Goal: Task Accomplishment & Management: Complete application form

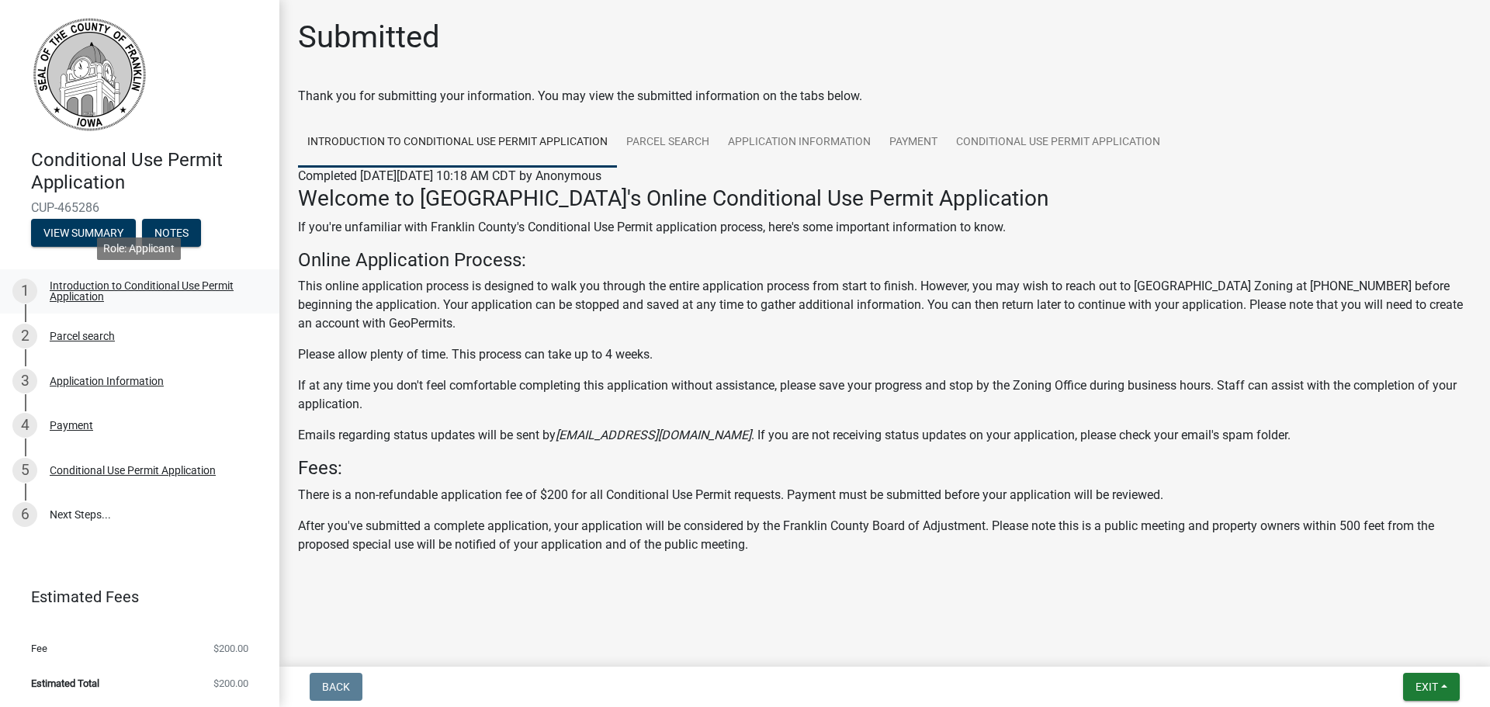
click at [123, 295] on div "Introduction to Conditional Use Permit Application" at bounding box center [152, 291] width 205 height 22
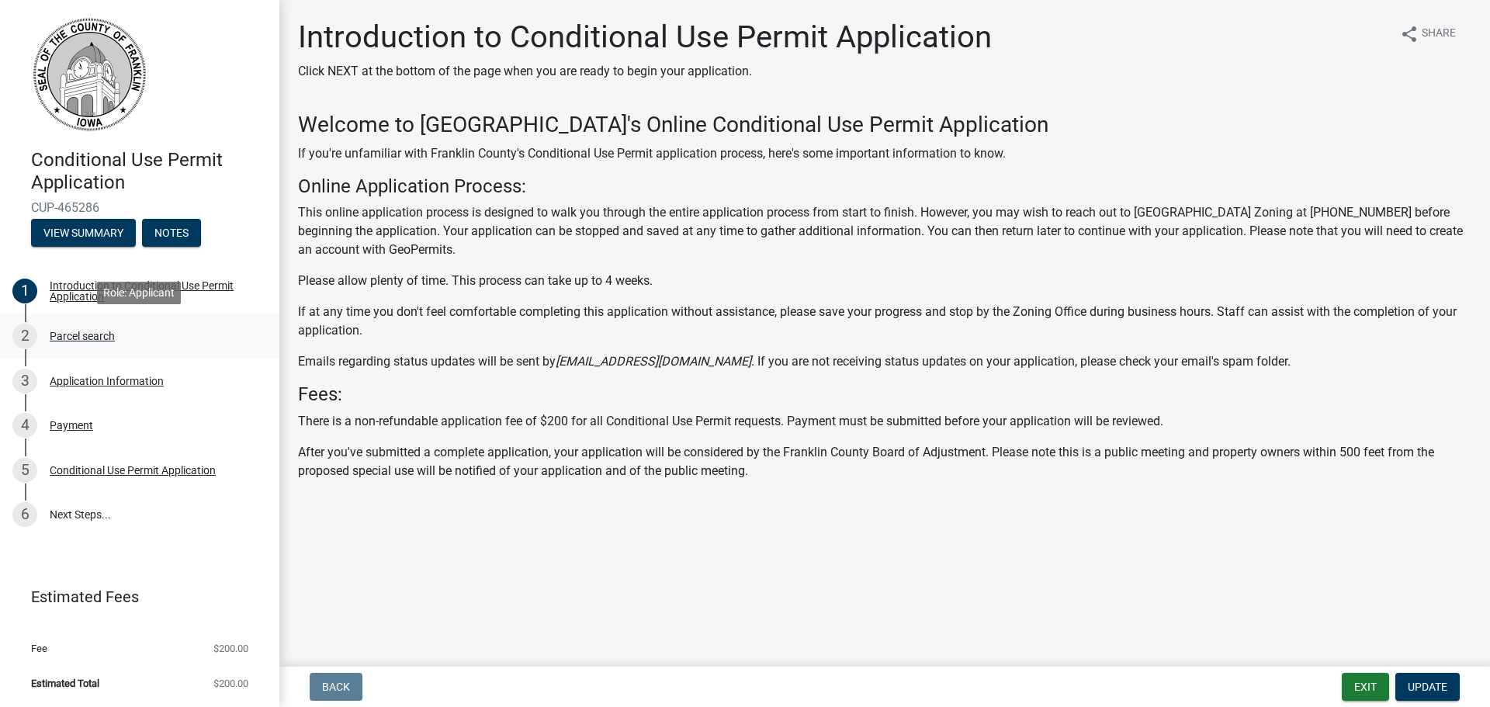
click at [110, 339] on div "Parcel search" at bounding box center [82, 336] width 65 height 11
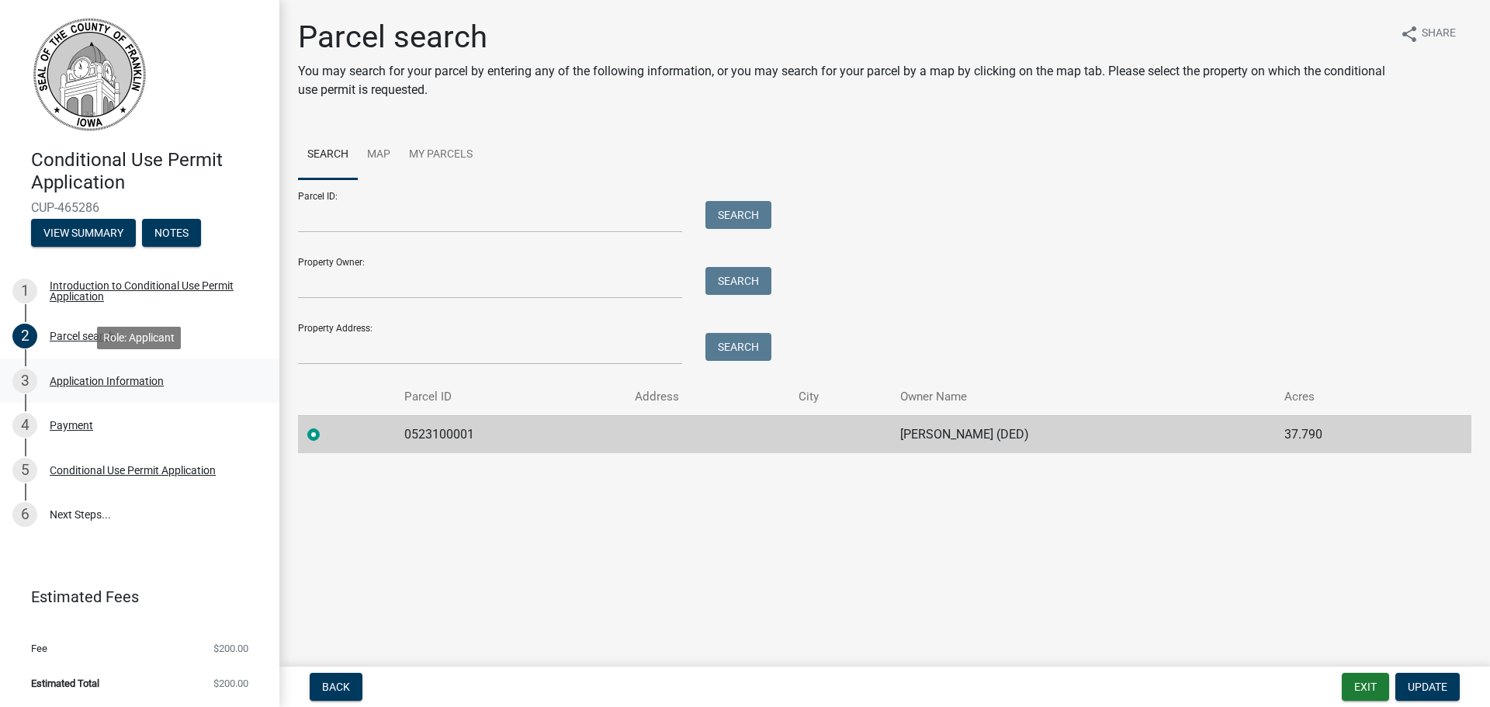
click at [109, 395] on link "3 Application Information" at bounding box center [139, 381] width 279 height 45
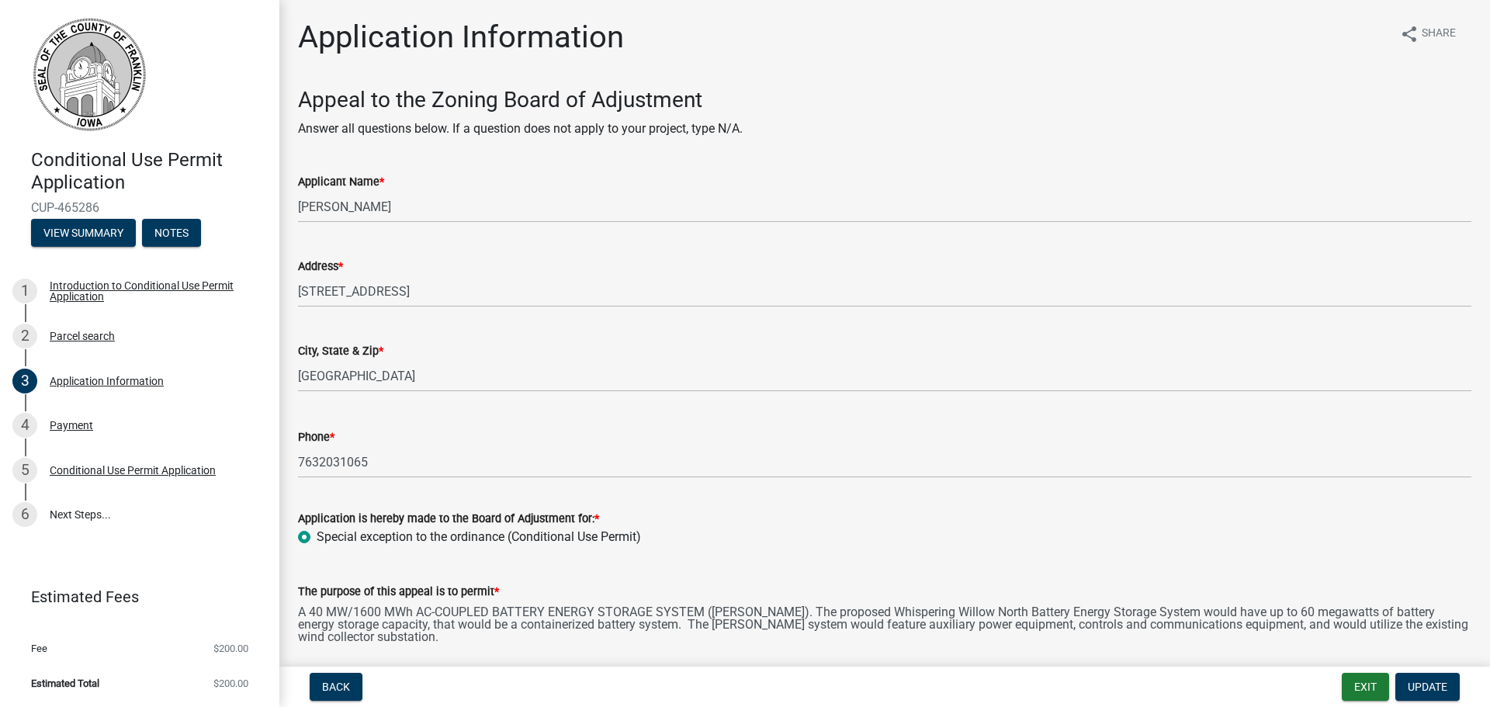
drag, startPoint x: 84, startPoint y: 38, endPoint x: 81, endPoint y: 47, distance: 9.6
click at [84, 36] on img at bounding box center [89, 74] width 116 height 116
click at [68, 239] on button "View Summary" at bounding box center [83, 233] width 105 height 28
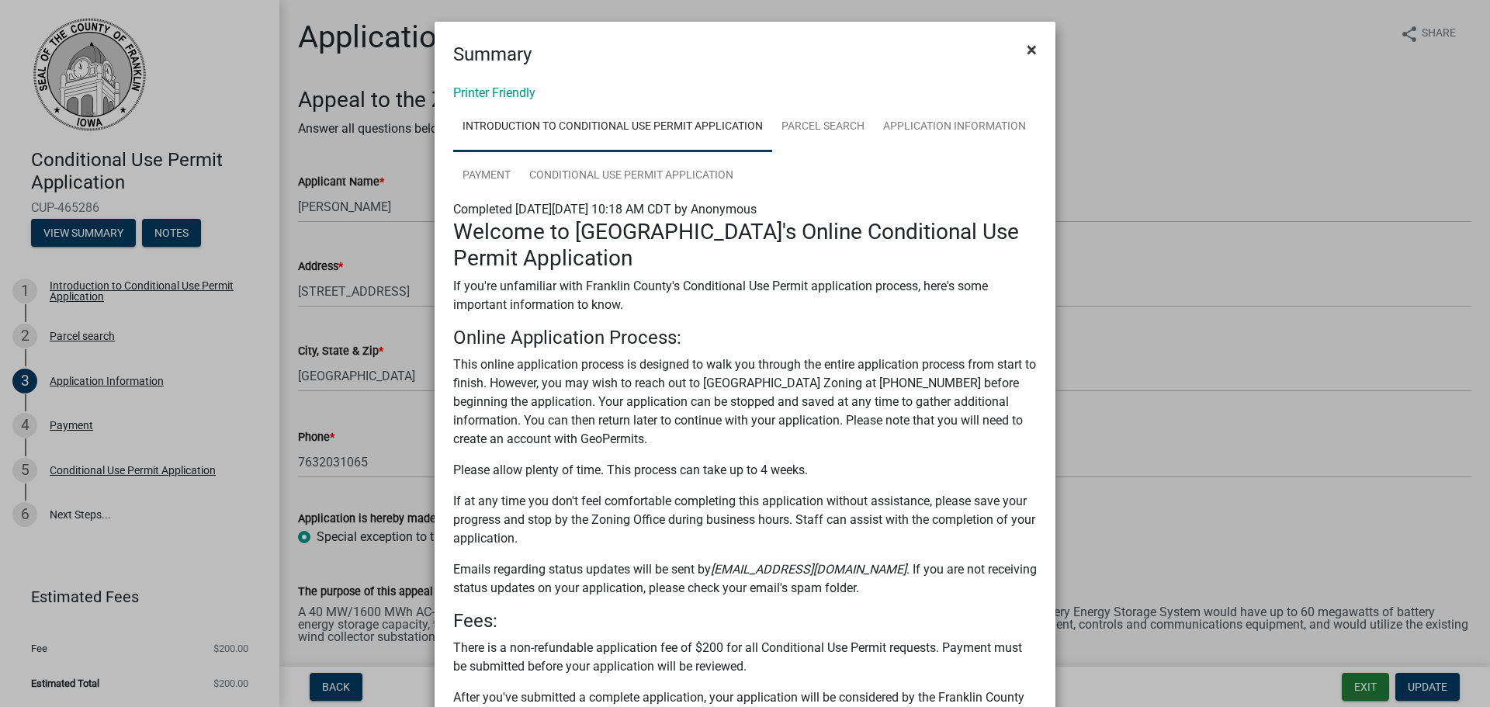
click at [1019, 43] on button "×" at bounding box center [1031, 49] width 35 height 43
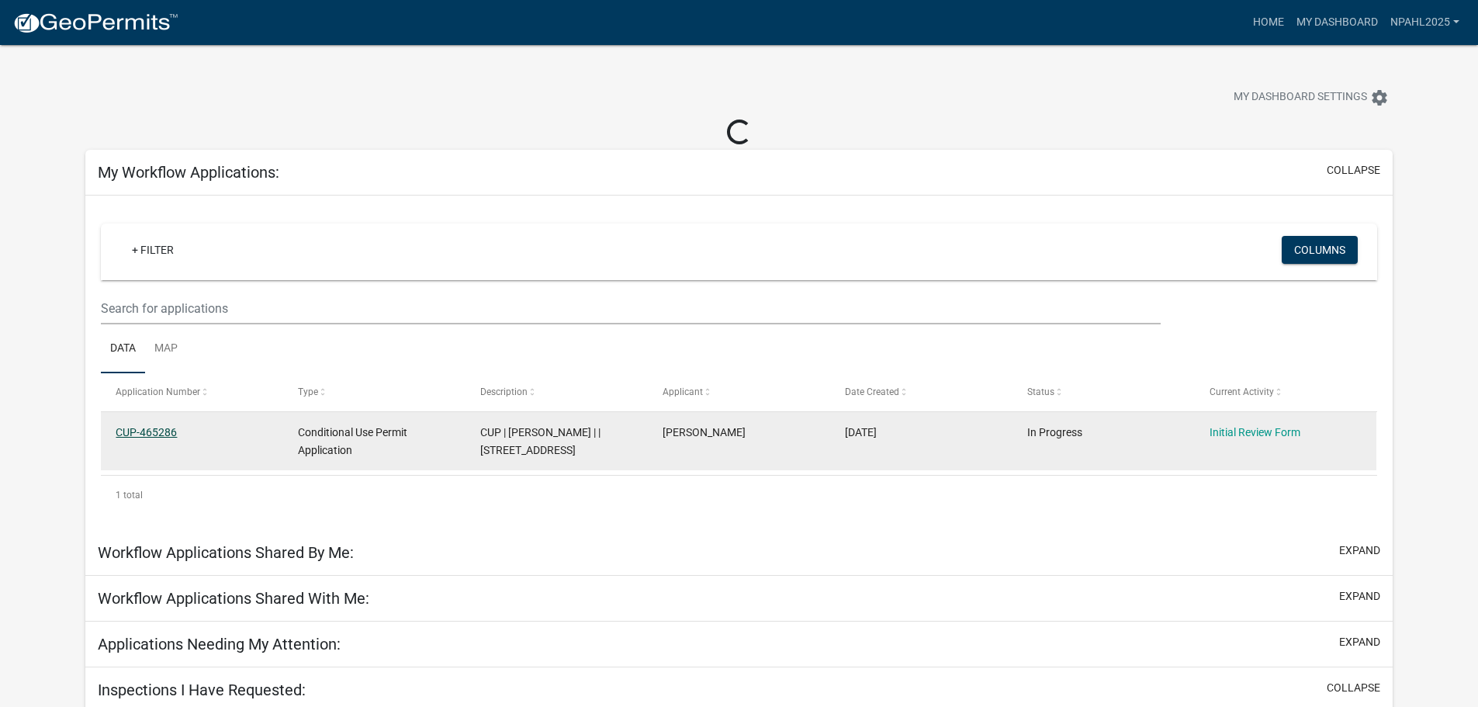
click at [151, 431] on link "CUP-465286" at bounding box center [146, 432] width 61 height 12
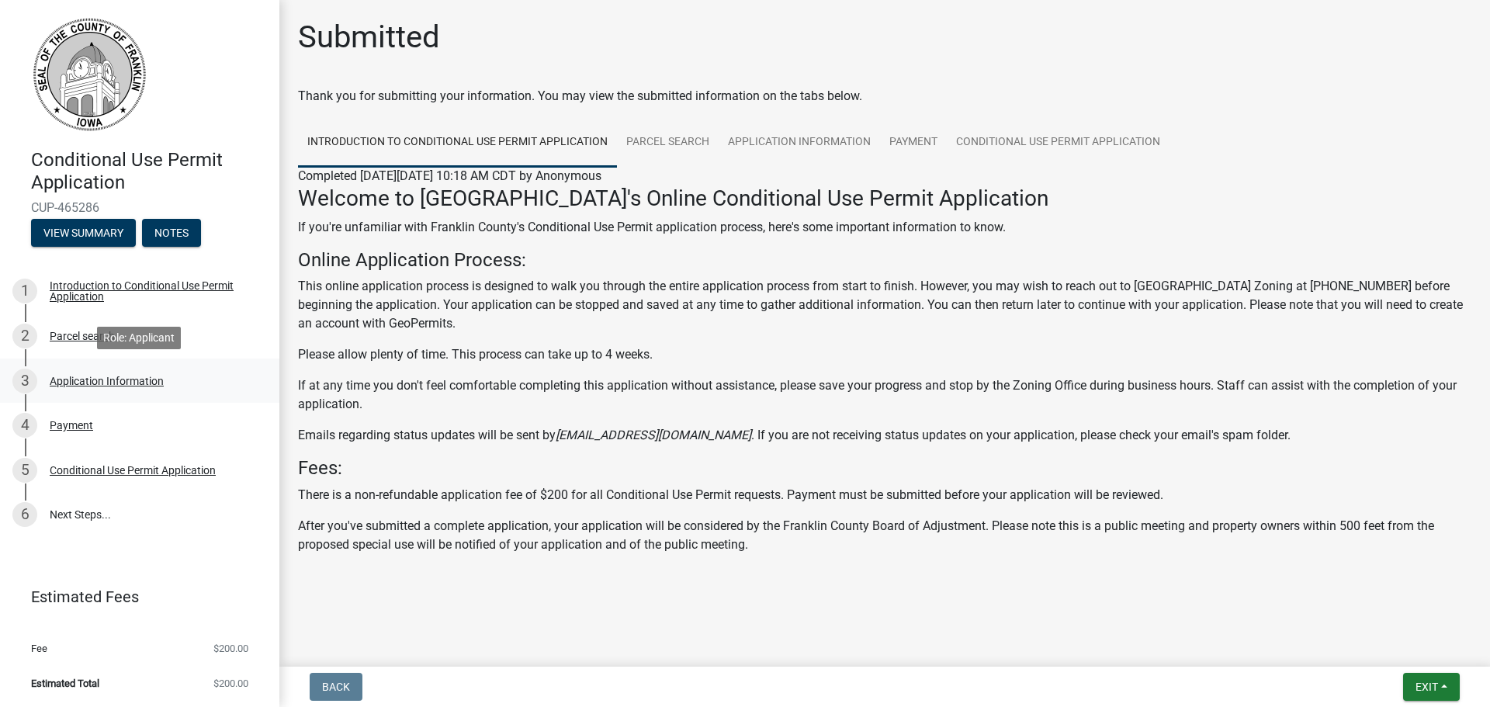
click at [109, 379] on div "Application Information" at bounding box center [107, 381] width 114 height 11
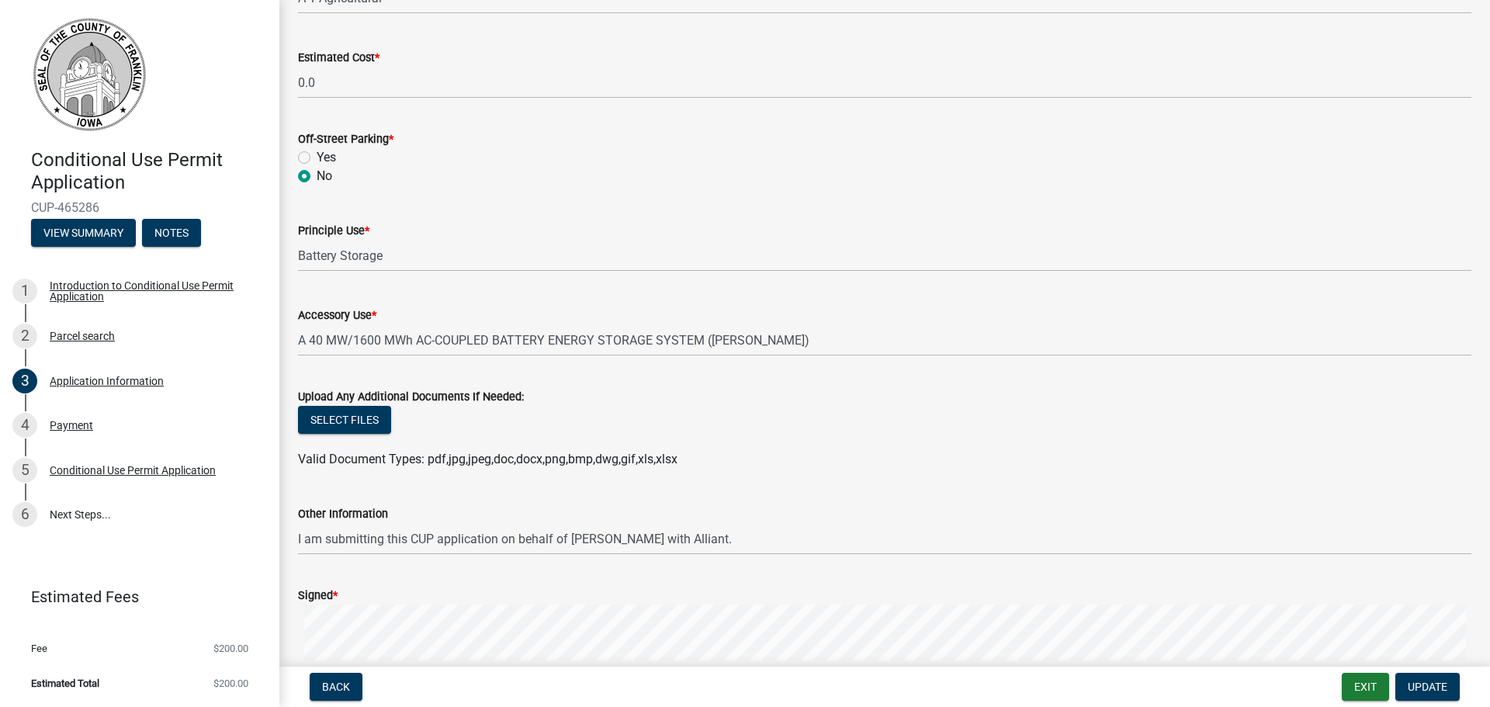
scroll to position [1319, 0]
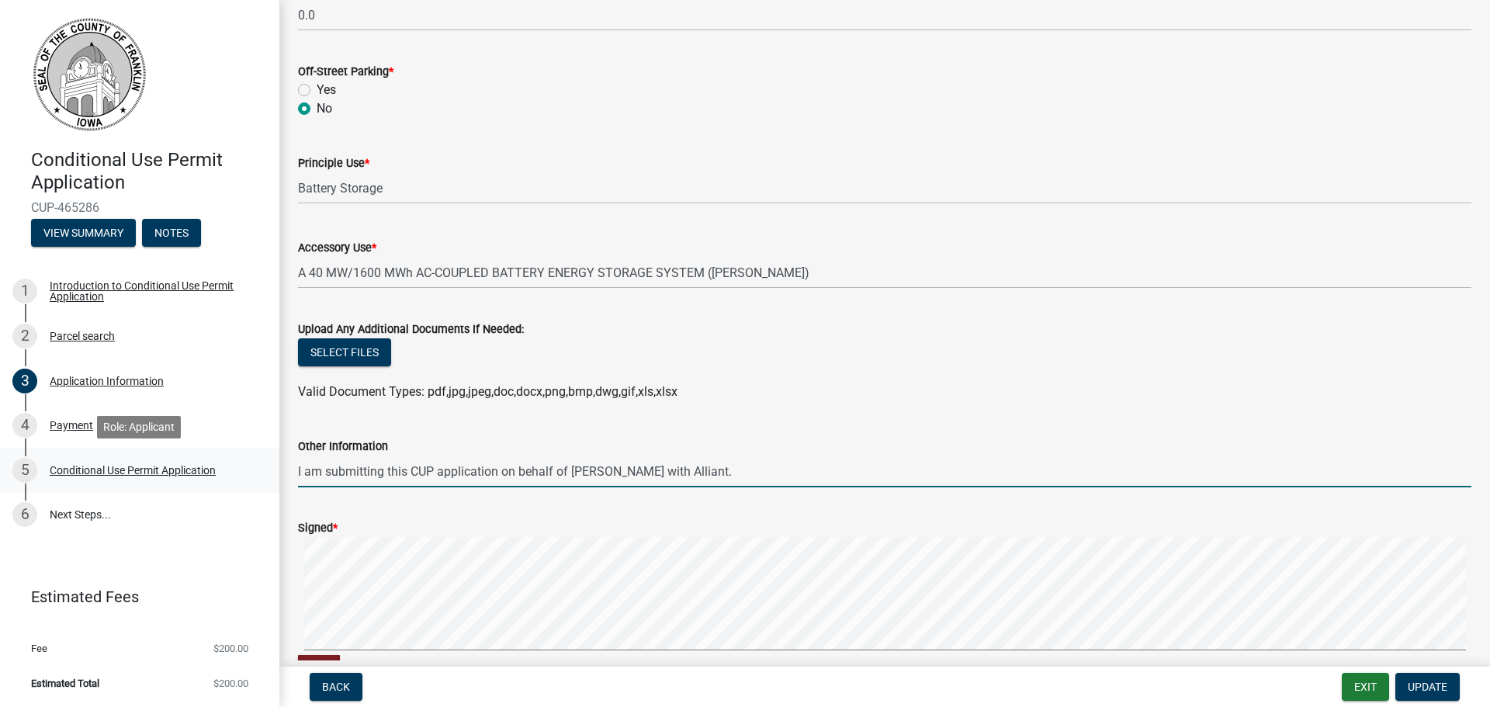
drag, startPoint x: 733, startPoint y: 466, endPoint x: 257, endPoint y: 473, distance: 476.5
click at [257, 473] on div "Conditional Use Permit Application CUP-465286 View Summary Notes 1 Introduction…" at bounding box center [745, 353] width 1490 height 707
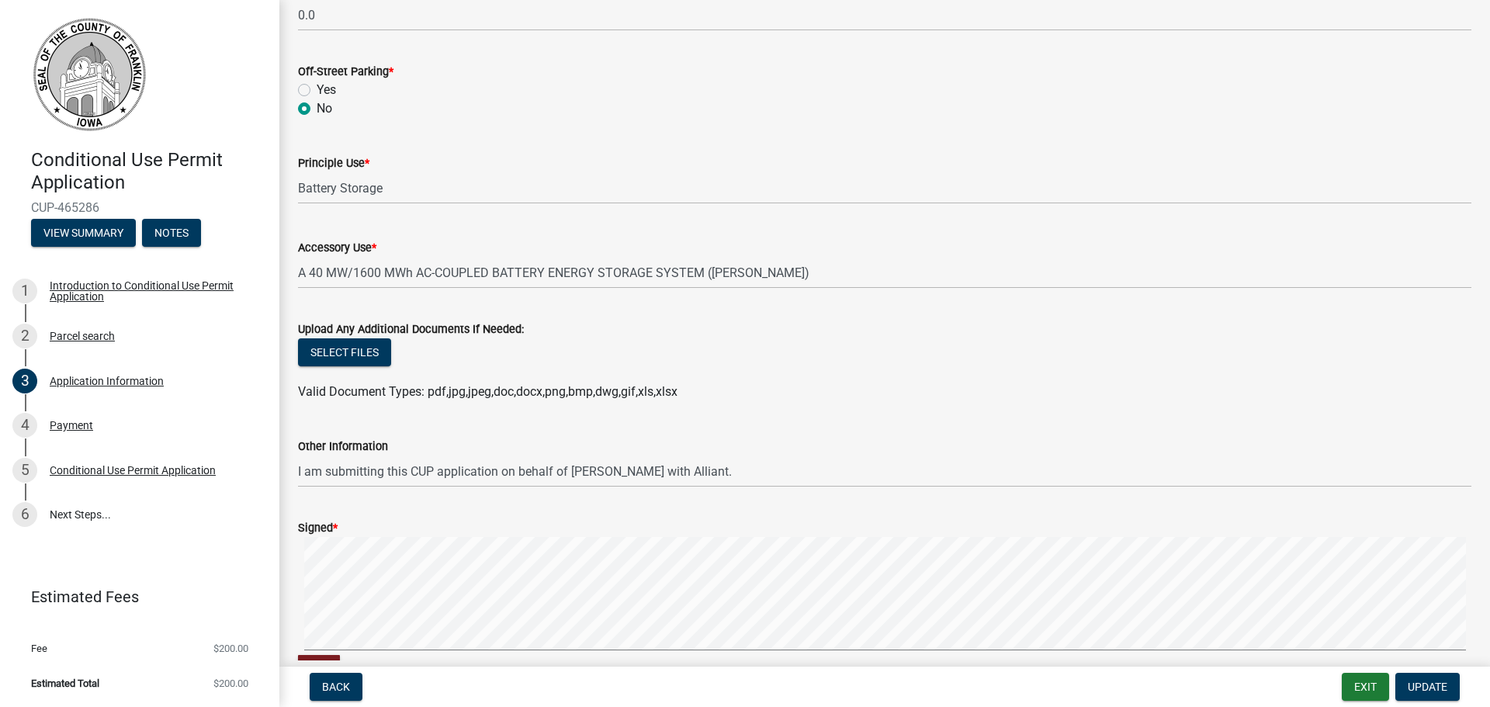
click at [780, 376] on ul at bounding box center [884, 376] width 1173 height 12
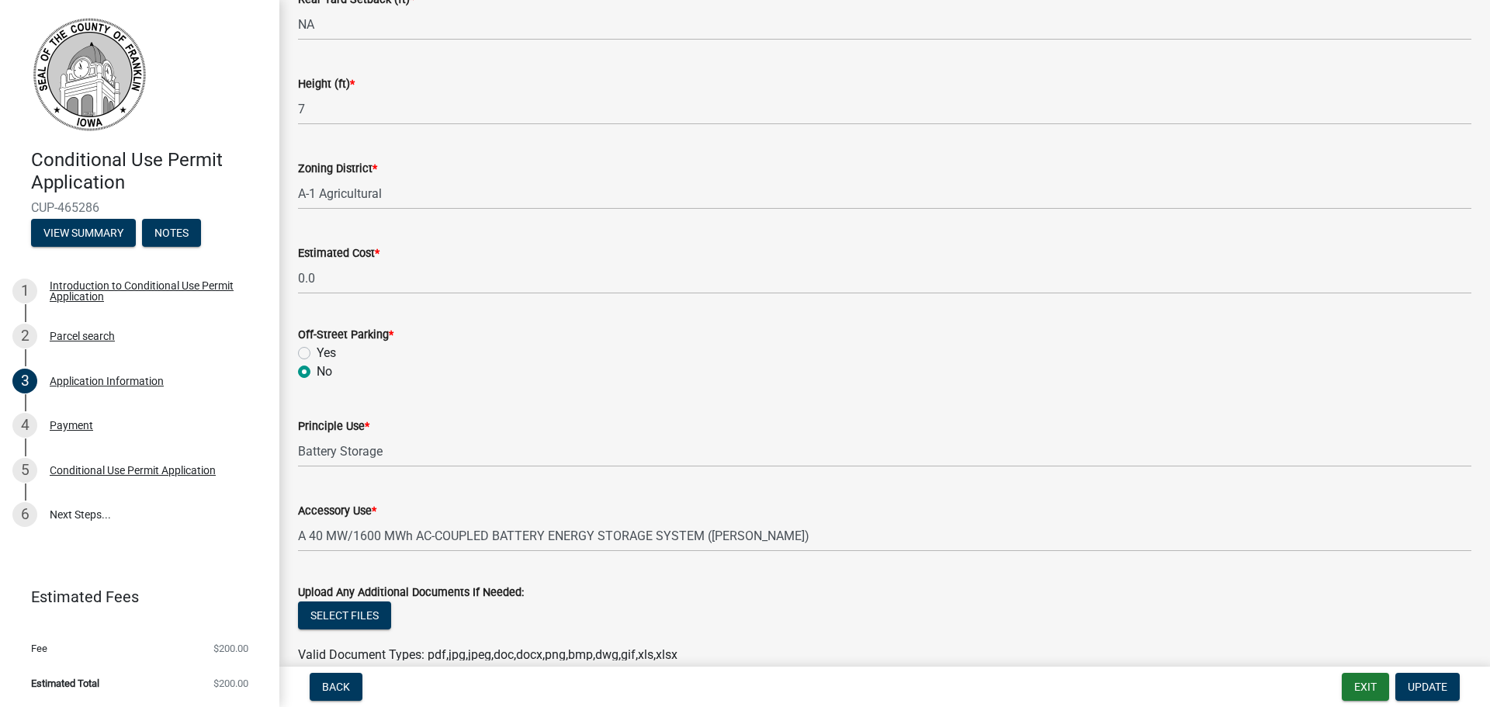
scroll to position [1086, 0]
